Goal: Task Accomplishment & Management: Manage account settings

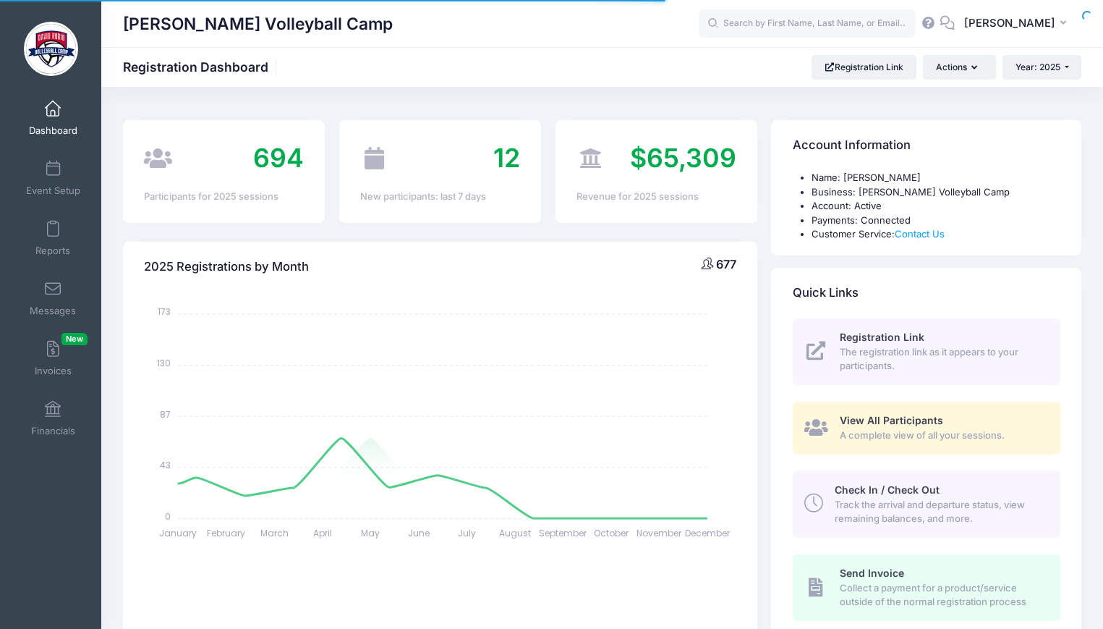
select select
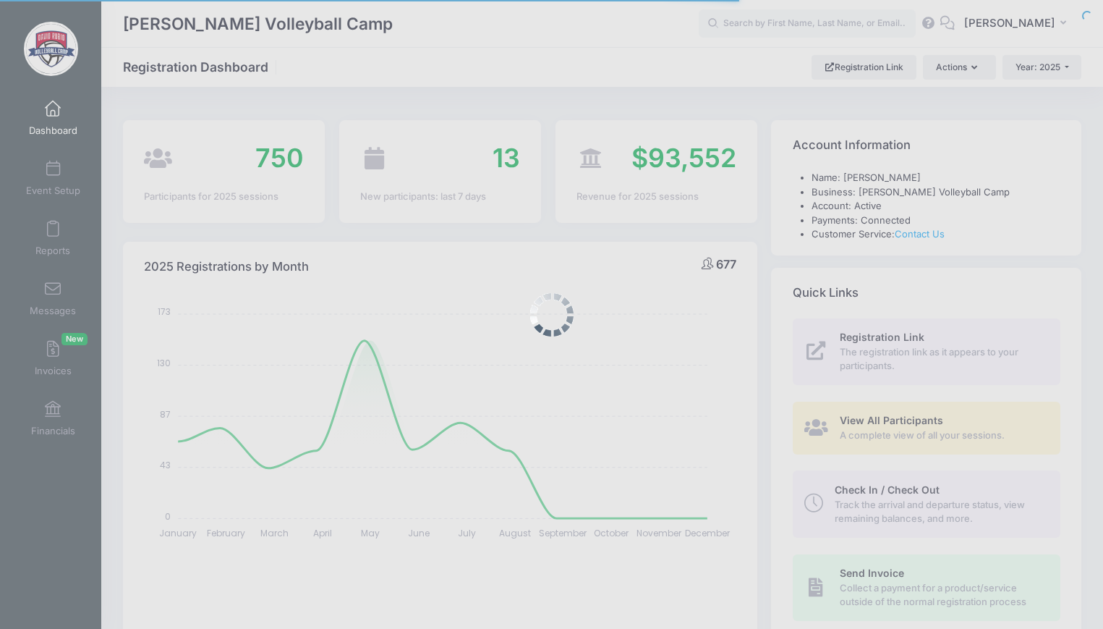
click at [788, 33] on div at bounding box center [551, 314] width 1103 height 629
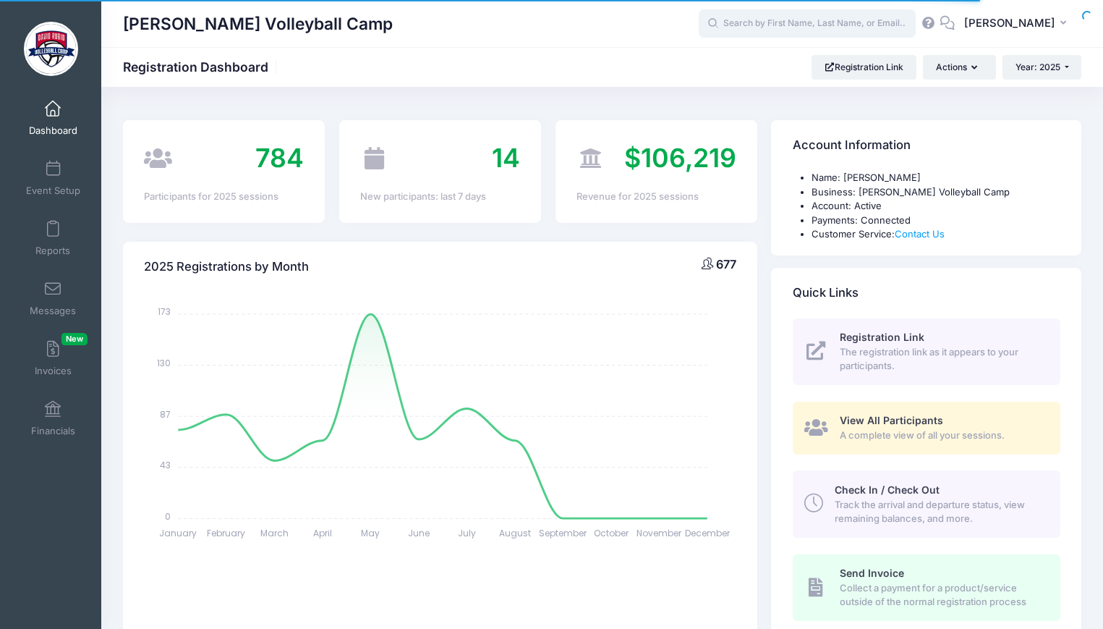
click at [784, 23] on input "text" at bounding box center [807, 23] width 217 height 29
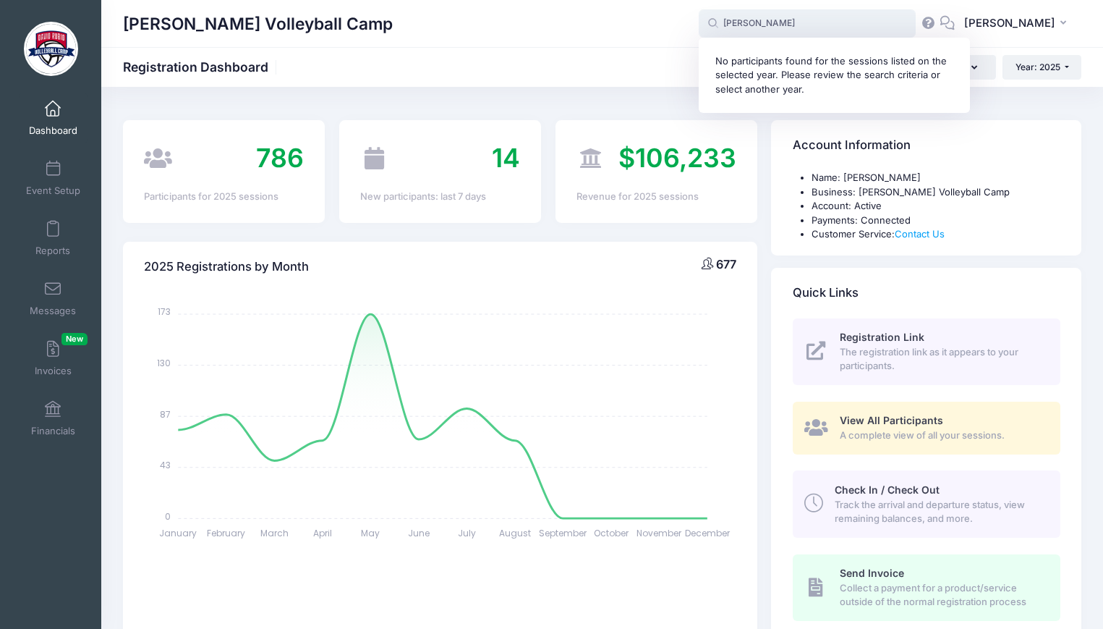
drag, startPoint x: 813, startPoint y: 26, endPoint x: 732, endPoint y: 30, distance: 81.1
click at [732, 30] on input "corina" at bounding box center [807, 23] width 217 height 29
paste input "KORINA RUIZ"
click at [755, 58] on p "Korina Ruiz" at bounding box center [834, 61] width 239 height 15
type input "Korina Ruiz (Setting / Defense Clinic for Beginning to Intermediate Players, Au…"
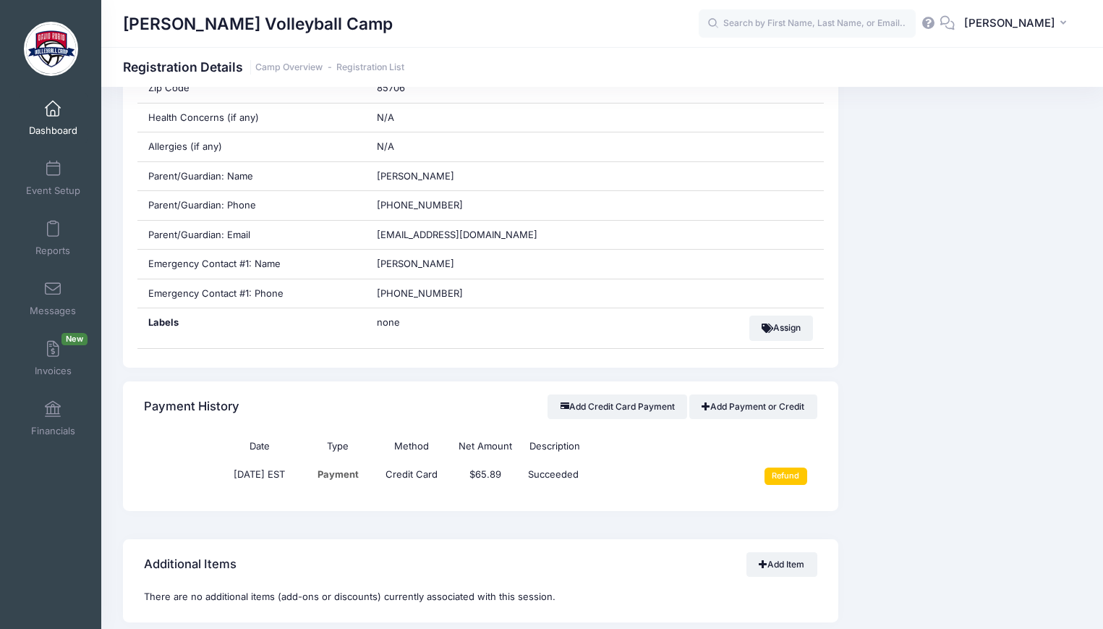
scroll to position [579, 0]
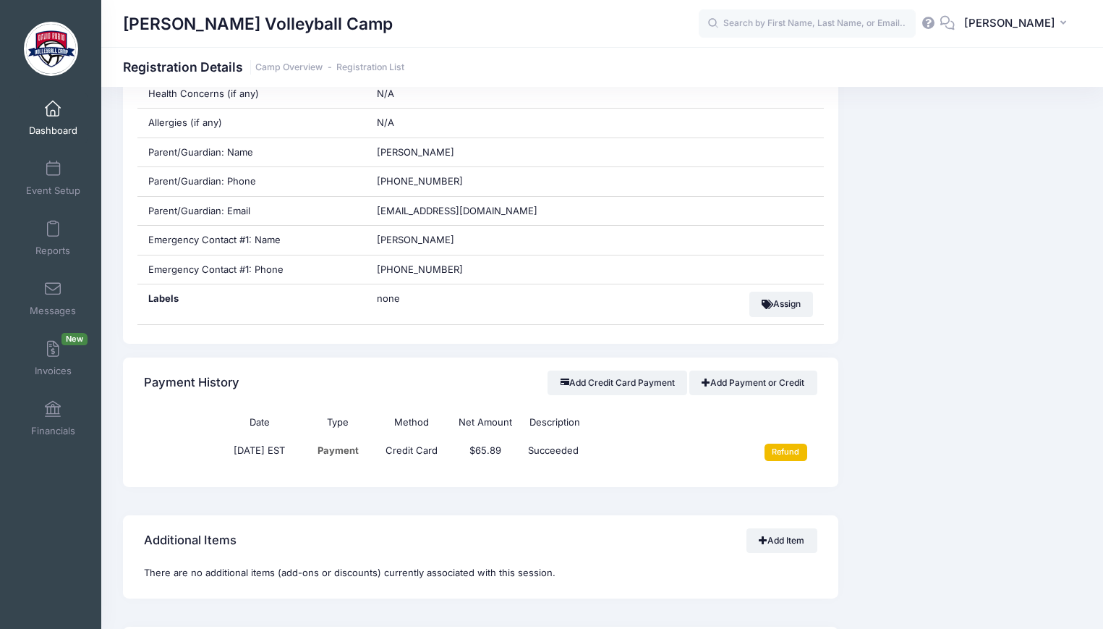
click at [788, 451] on input "Refund" at bounding box center [786, 451] width 43 height 17
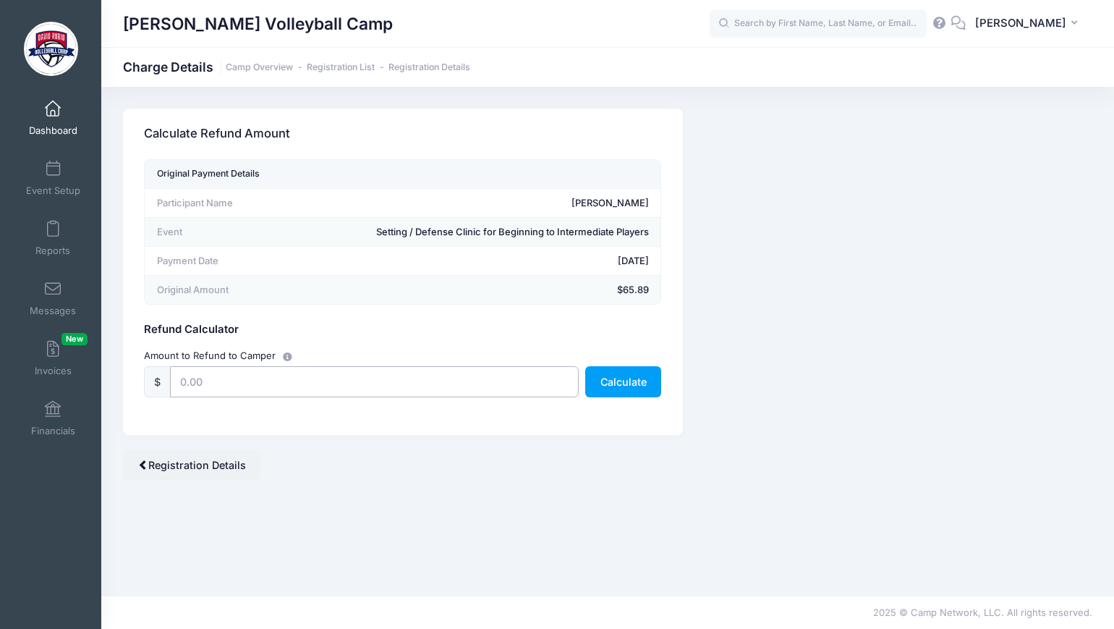
click at [307, 386] on input "text" at bounding box center [374, 381] width 408 height 31
type input "65.89"
click at [616, 383] on button "Calculate" at bounding box center [623, 381] width 76 height 31
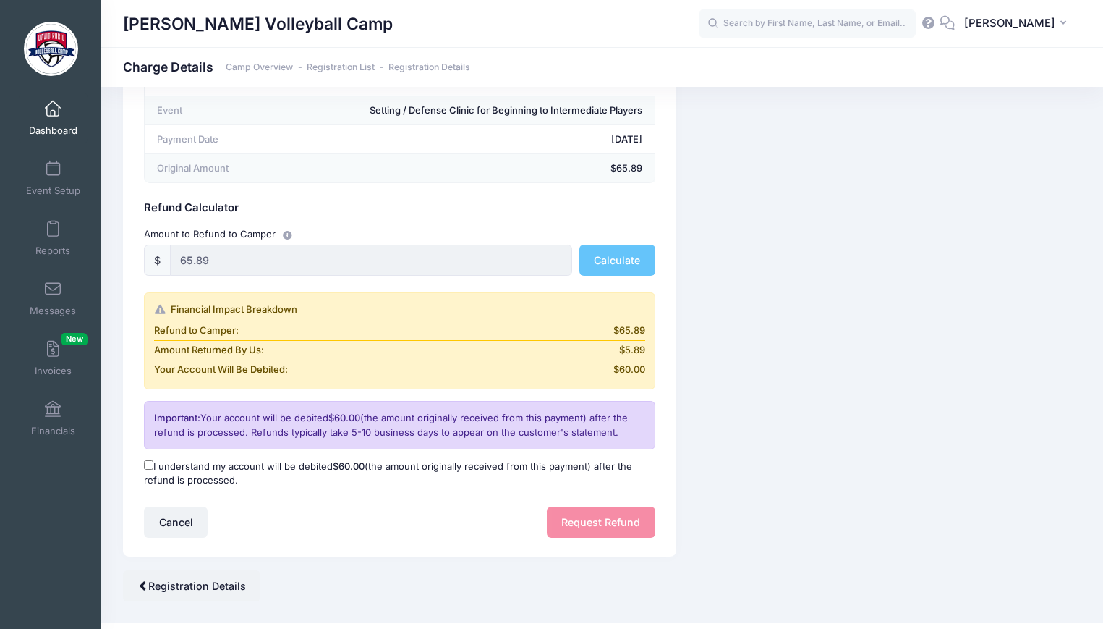
scroll to position [145, 0]
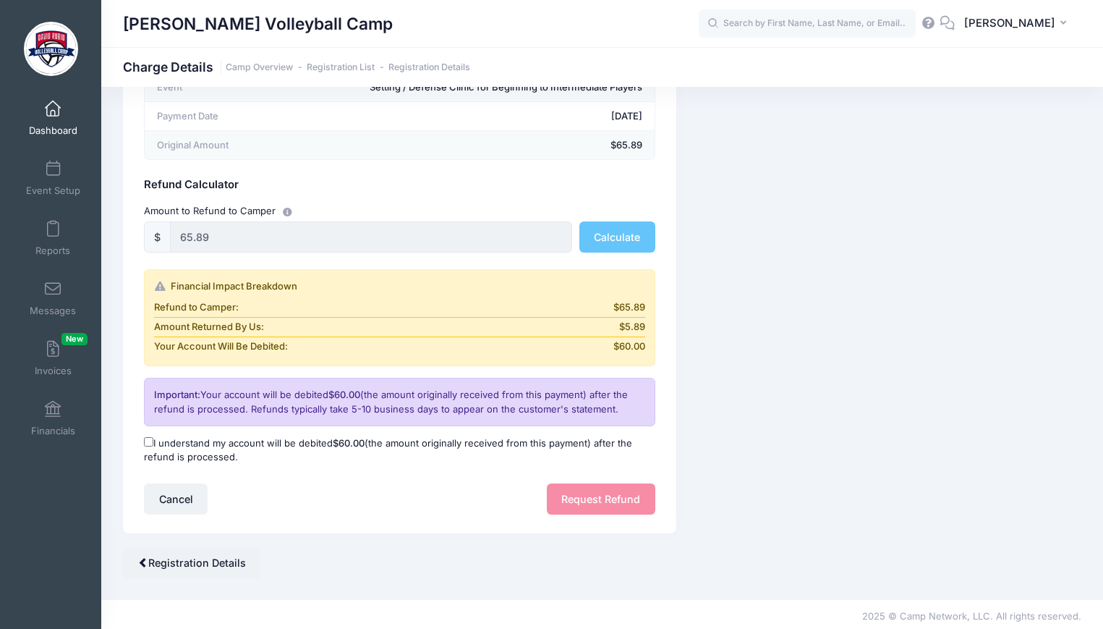
click at [148, 436] on label "I understand my account will be debited $60.00 (the amount originally received …" at bounding box center [399, 450] width 511 height 28
click at [148, 437] on input "I understand my account will be debited $60.00 (the amount originally received …" at bounding box center [148, 441] width 9 height 9
checkbox input "true"
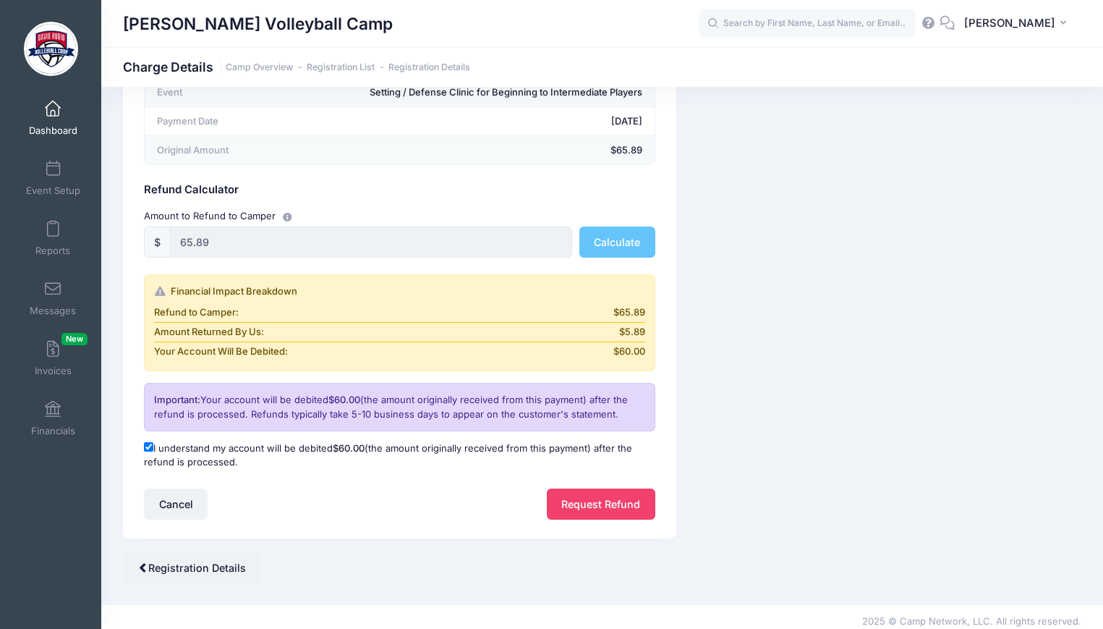
scroll to position [149, 0]
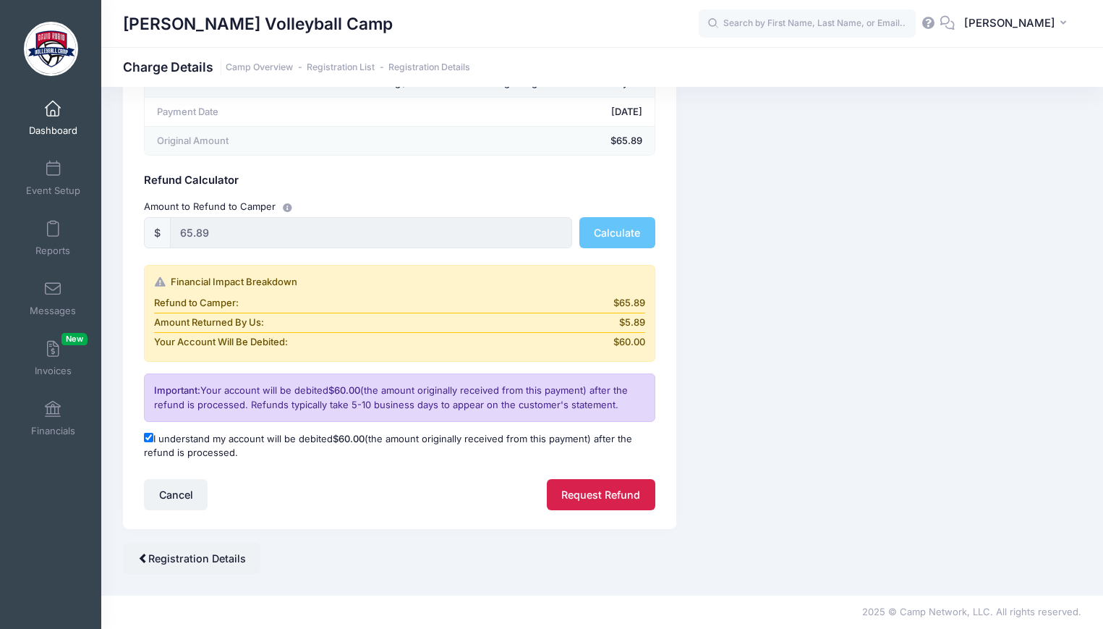
click at [570, 493] on button "Request Refund" at bounding box center [601, 494] width 109 height 31
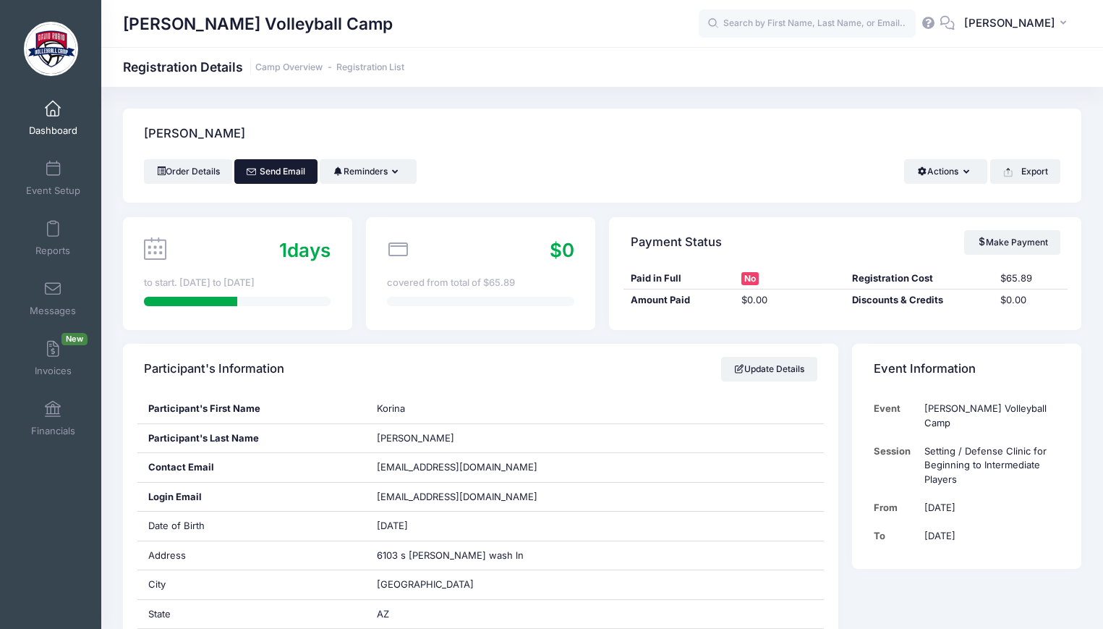
click at [278, 166] on link "Send Email" at bounding box center [275, 171] width 83 height 25
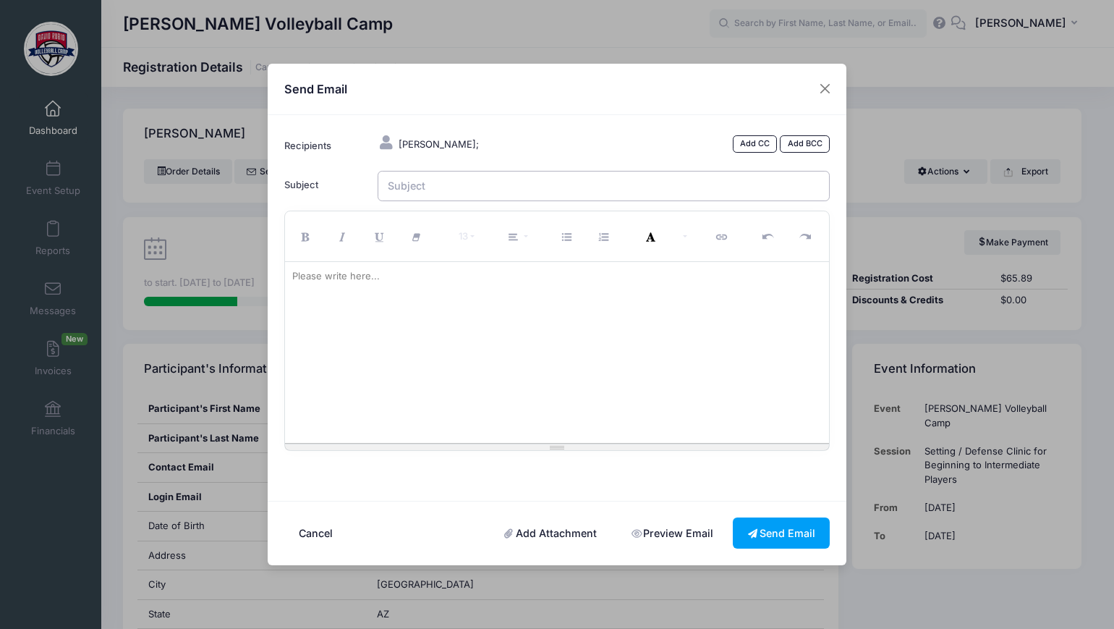
click at [442, 184] on input "Subject" at bounding box center [604, 186] width 453 height 31
type input "Refund,"
click at [442, 184] on input "Refund," at bounding box center [604, 186] width 453 height 31
type input "Refund."
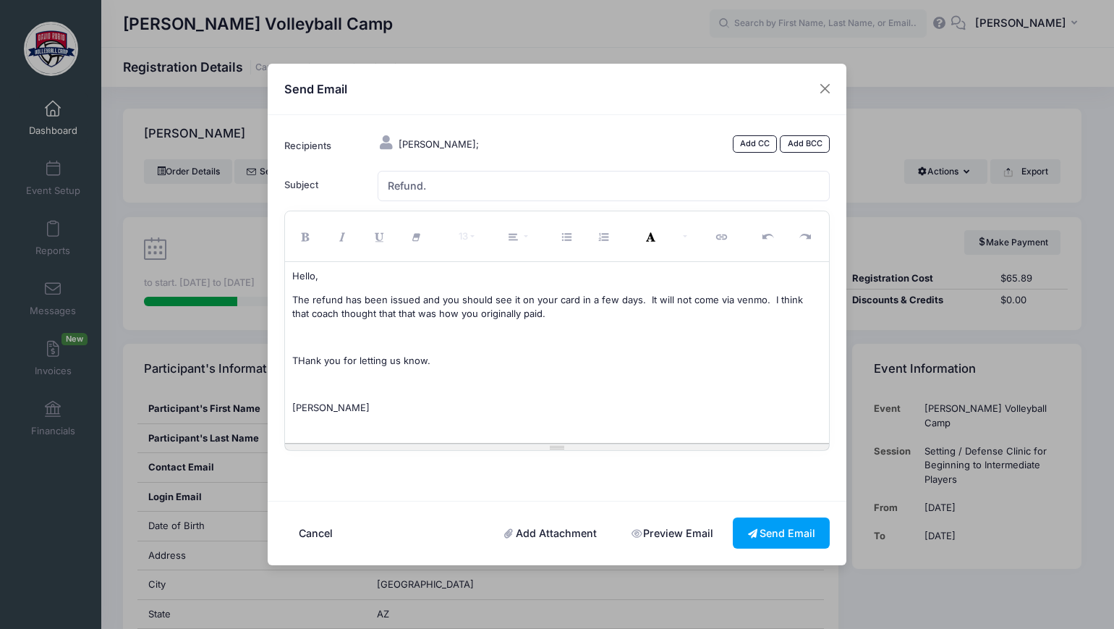
click at [308, 365] on p "THank you for letting us know." at bounding box center [557, 361] width 530 height 14
click at [762, 525] on button "Send Email" at bounding box center [781, 532] width 97 height 31
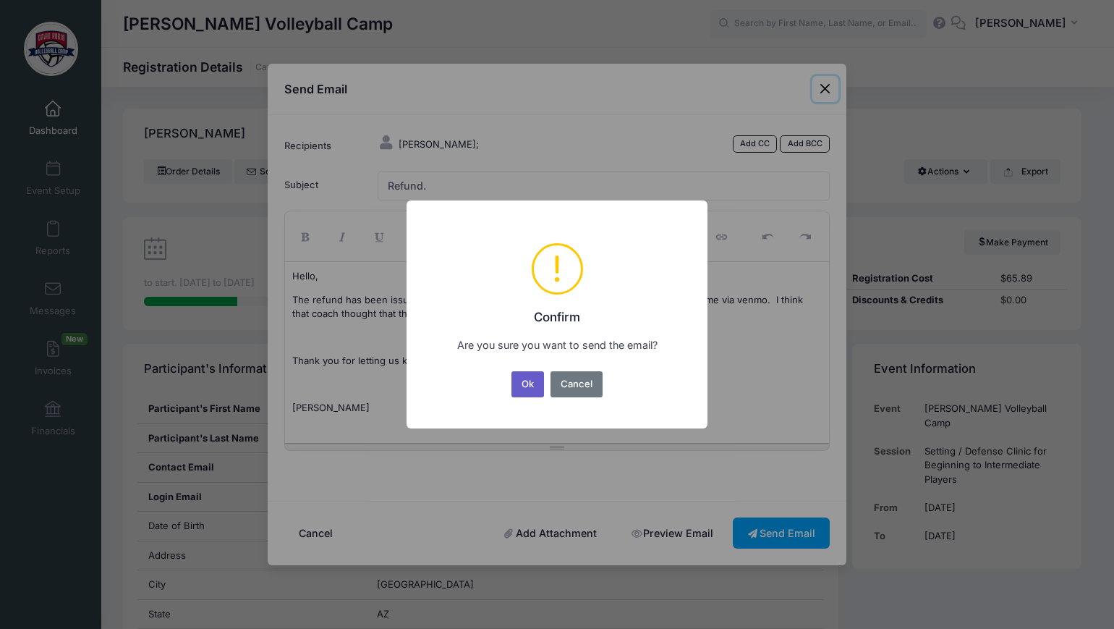
click at [526, 386] on button "Ok" at bounding box center [527, 384] width 33 height 26
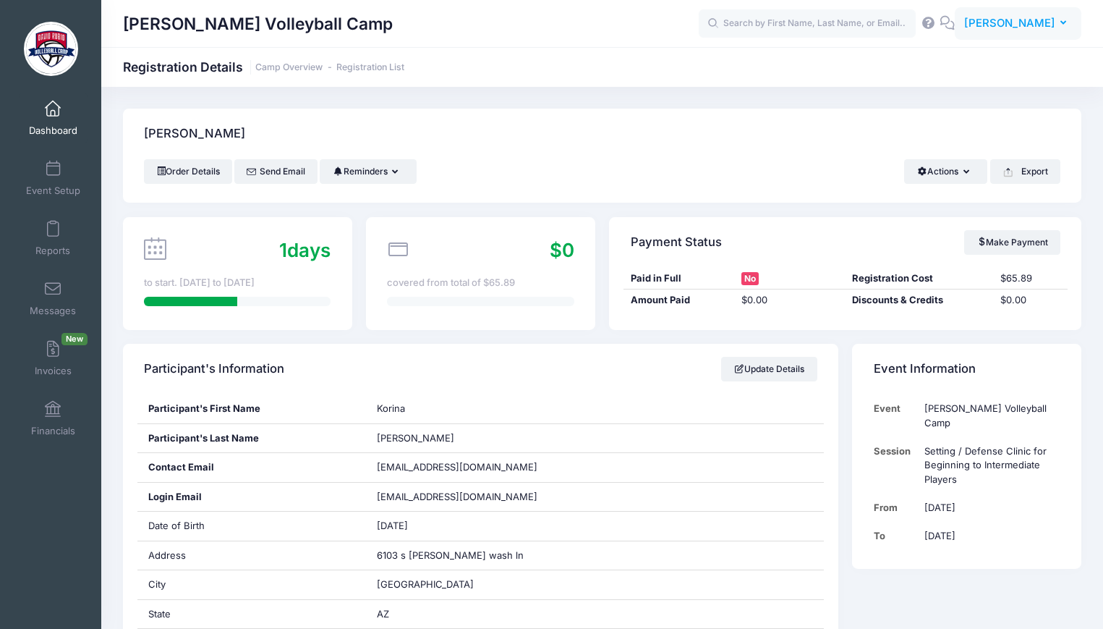
click at [1025, 9] on button "AR Amanda Rubio" at bounding box center [1018, 23] width 127 height 33
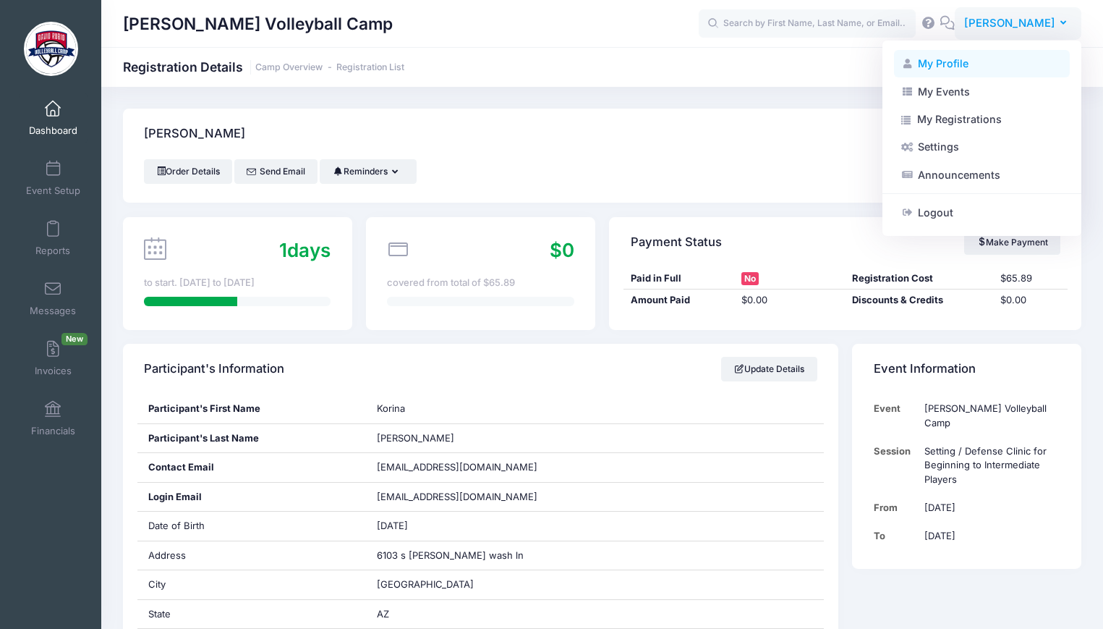
click at [948, 64] on link "My Profile" at bounding box center [982, 63] width 176 height 27
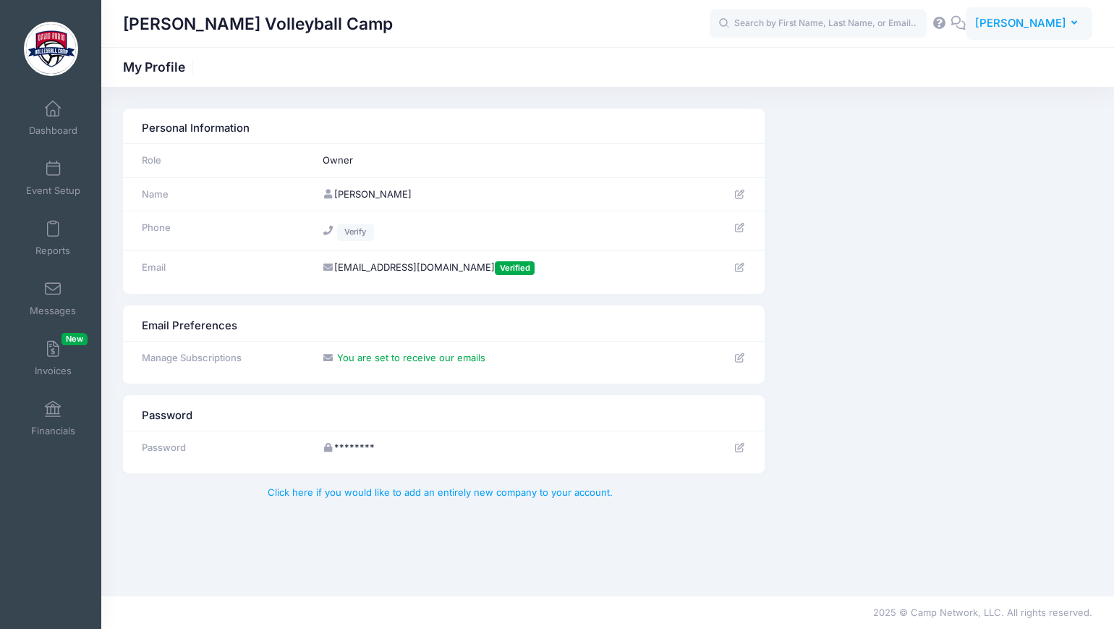
click at [1015, 22] on span "[PERSON_NAME]" at bounding box center [1020, 23] width 91 height 16
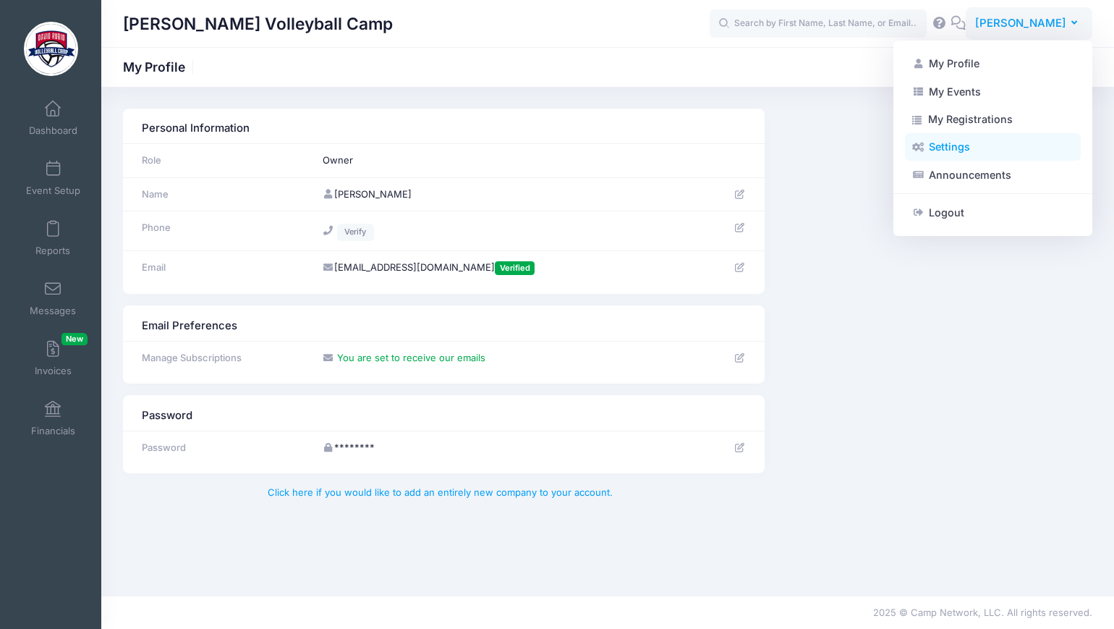
click at [956, 150] on link "Settings" at bounding box center [993, 146] width 176 height 27
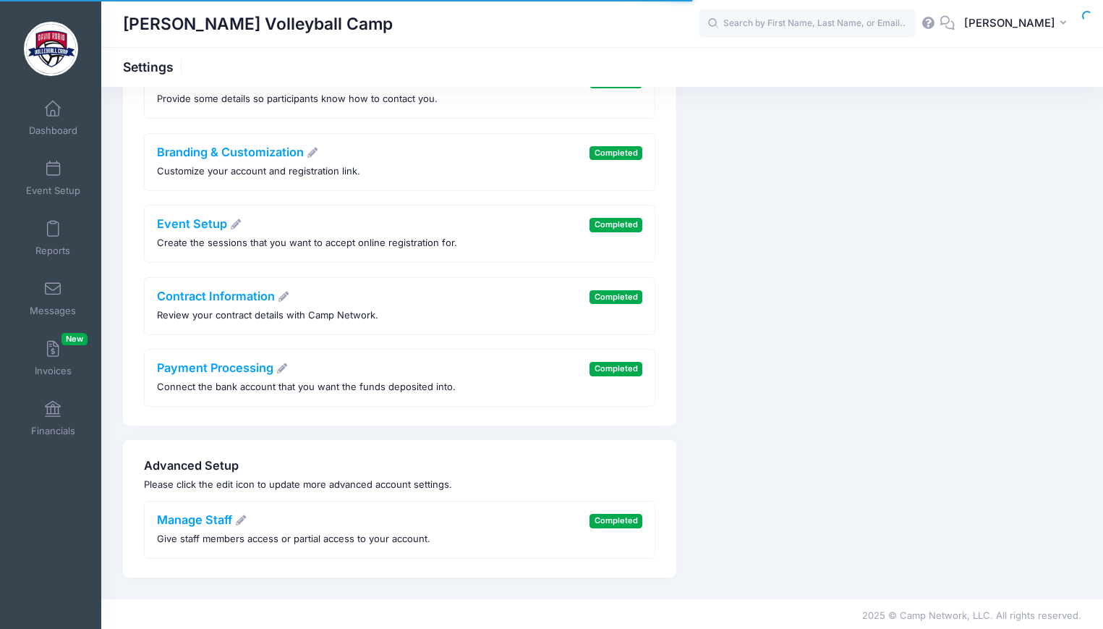
scroll to position [98, 0]
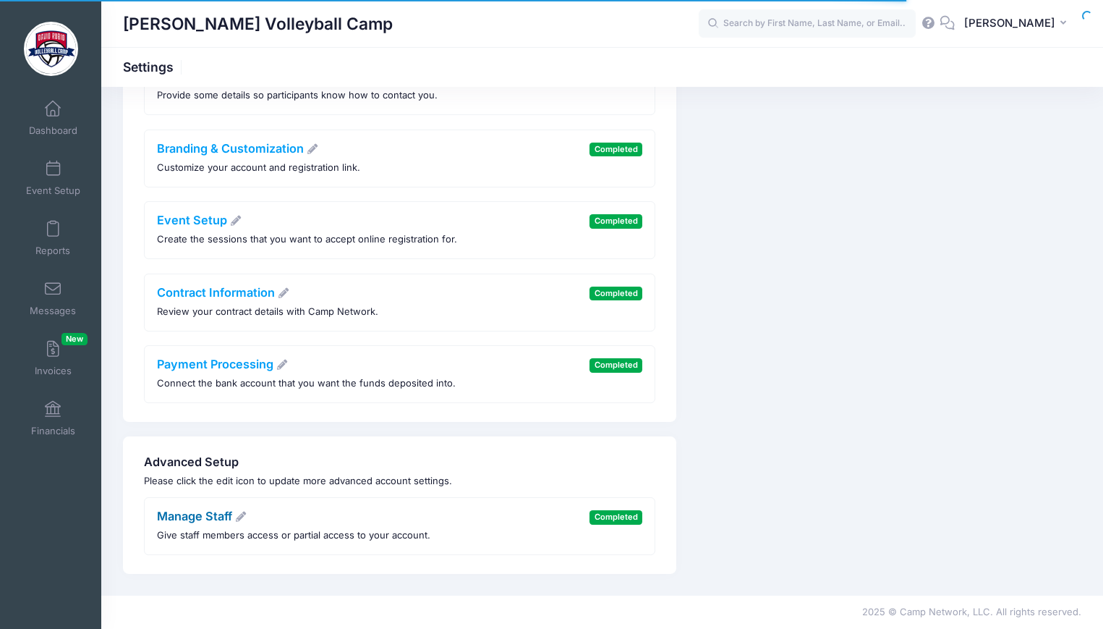
click at [212, 515] on link "Manage Staff" at bounding box center [202, 516] width 90 height 14
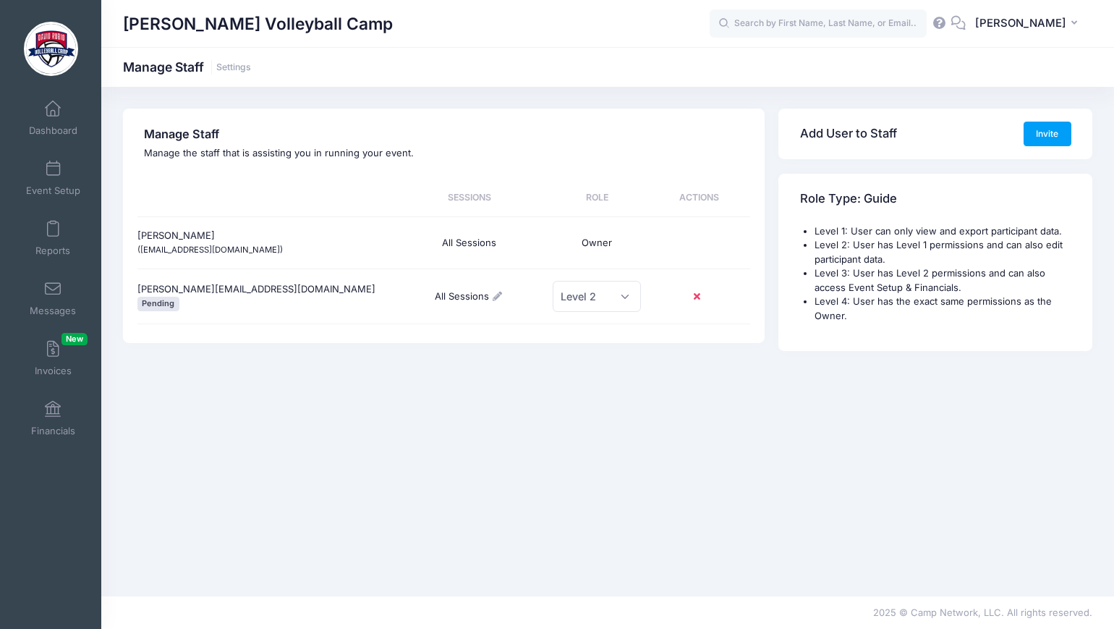
click at [698, 297] on icon at bounding box center [700, 297] width 12 height 0
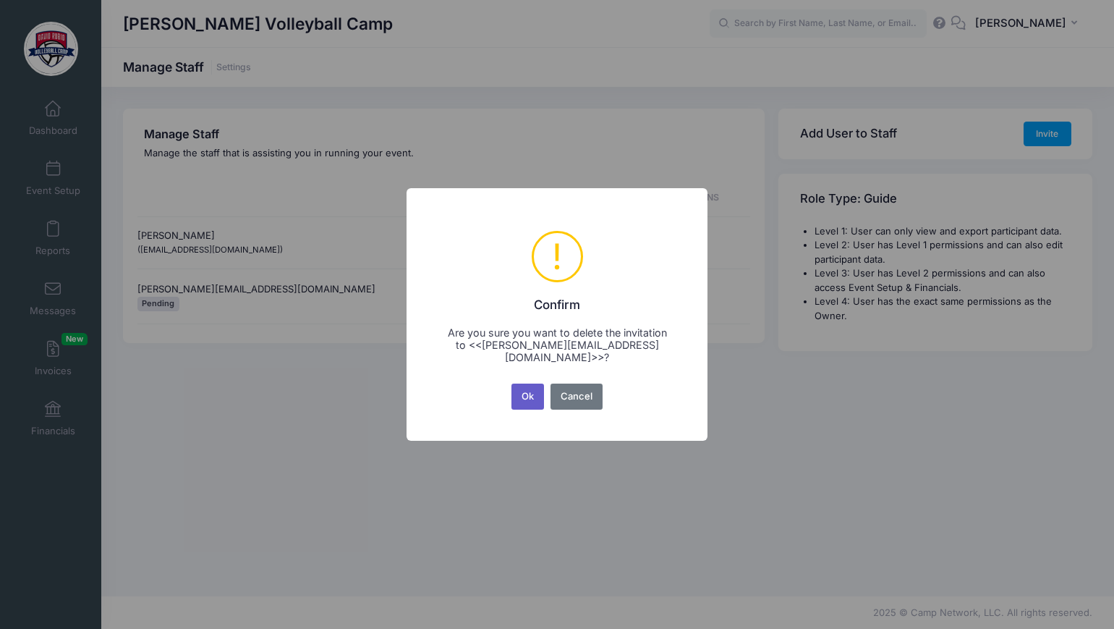
click at [528, 388] on button "Ok" at bounding box center [527, 396] width 33 height 26
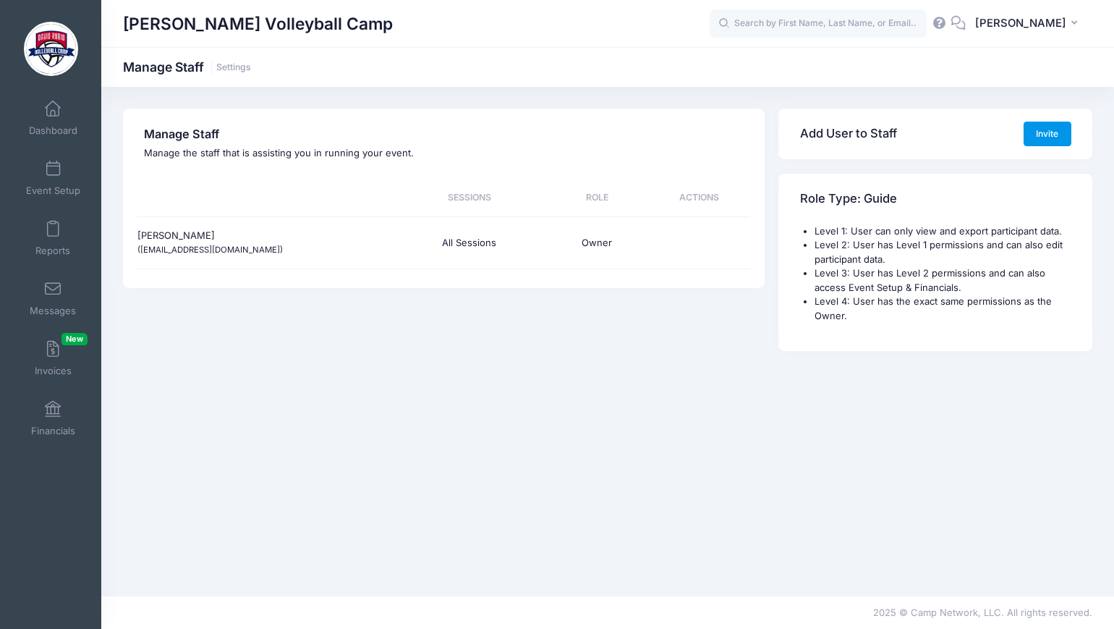
click at [1041, 131] on button "Invite" at bounding box center [1048, 134] width 48 height 25
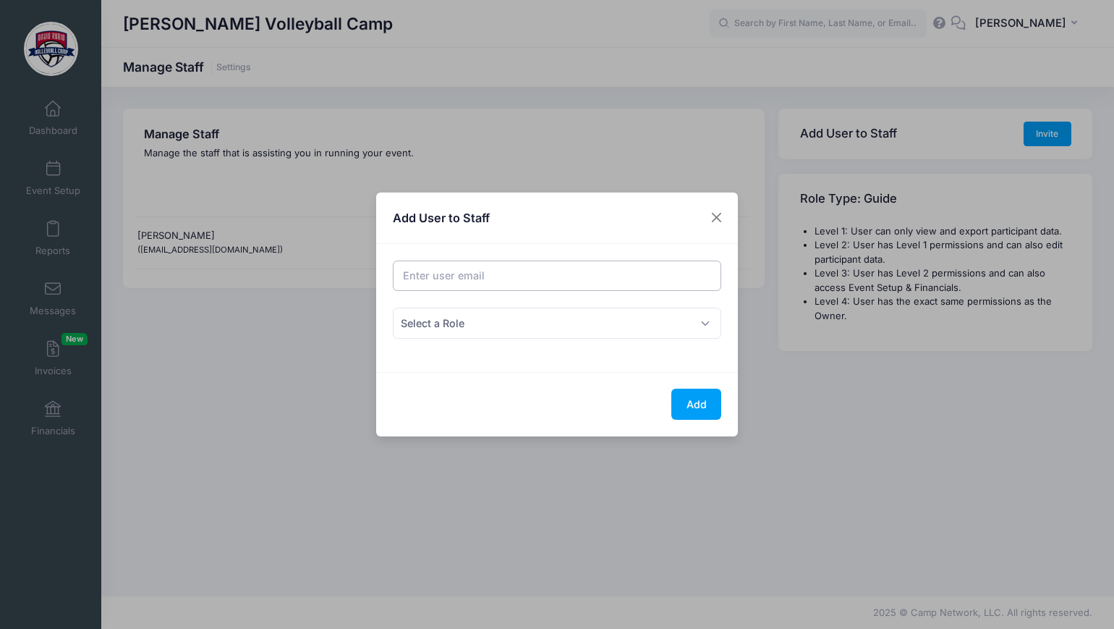
click at [452, 271] on input "Email address" at bounding box center [557, 275] width 329 height 31
drag, startPoint x: 462, startPoint y: 274, endPoint x: 441, endPoint y: 270, distance: 20.7
paste input "[PERSON_NAME][EMAIL_ADDRESS][PERSON_NAME][DOMAIN_NAME]"
type input "[PERSON_NAME][EMAIL_ADDRESS][PERSON_NAME][DOMAIN_NAME]"
click at [478, 326] on span "Select a Role" at bounding box center [557, 322] width 329 height 31
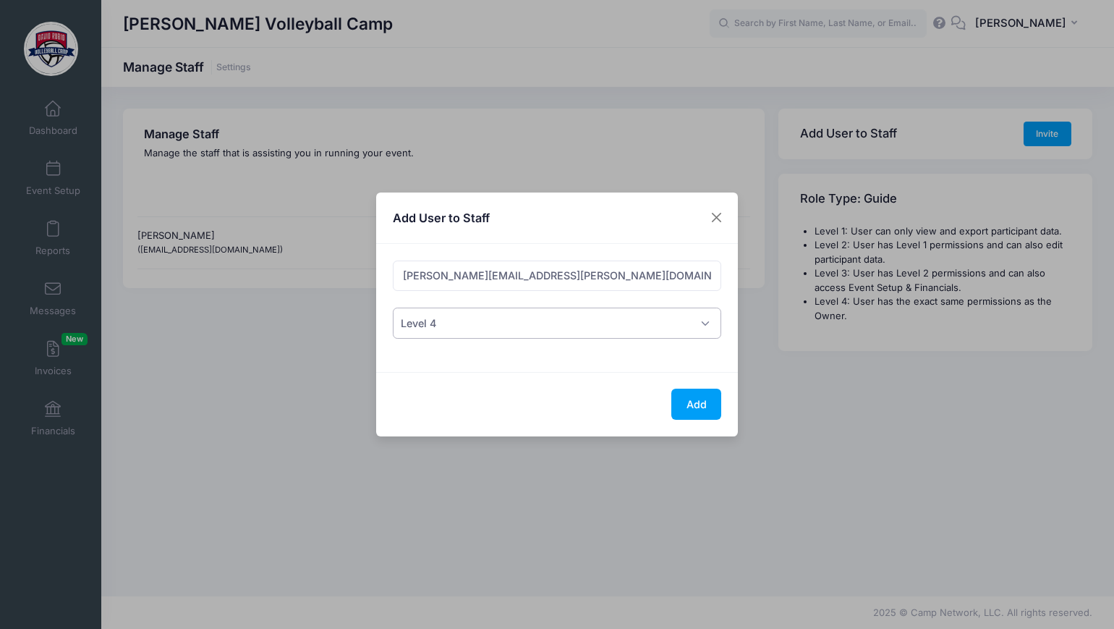
select select "2"
click at [710, 409] on button "Add" at bounding box center [696, 403] width 50 height 31
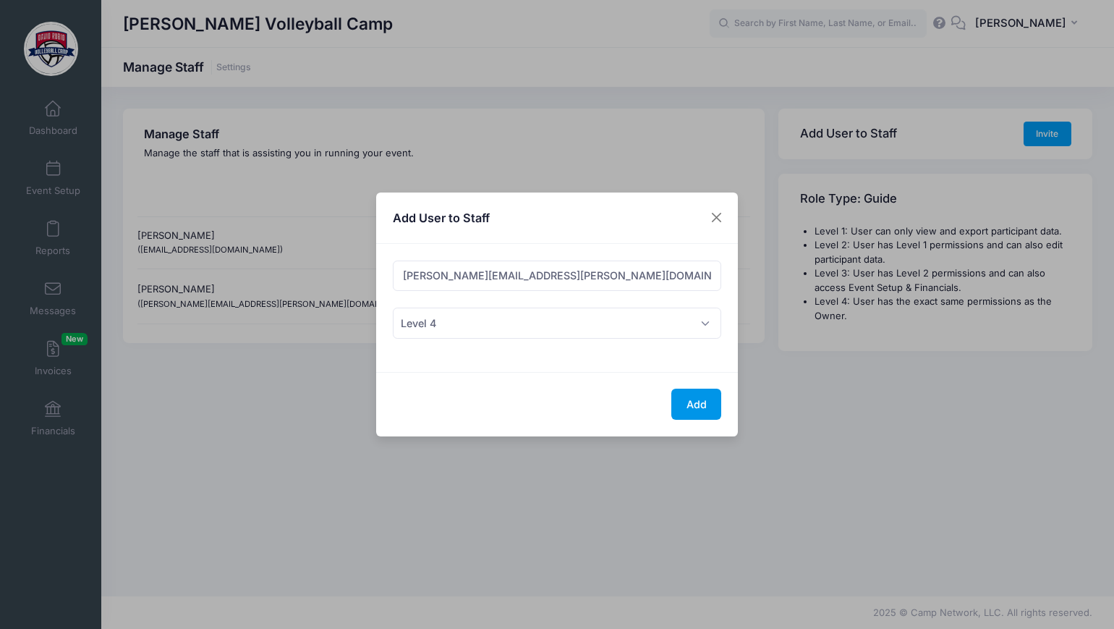
click at [692, 394] on button "Add" at bounding box center [696, 403] width 50 height 31
click at [711, 218] on button "Close" at bounding box center [717, 218] width 26 height 26
